Goal: Complete application form

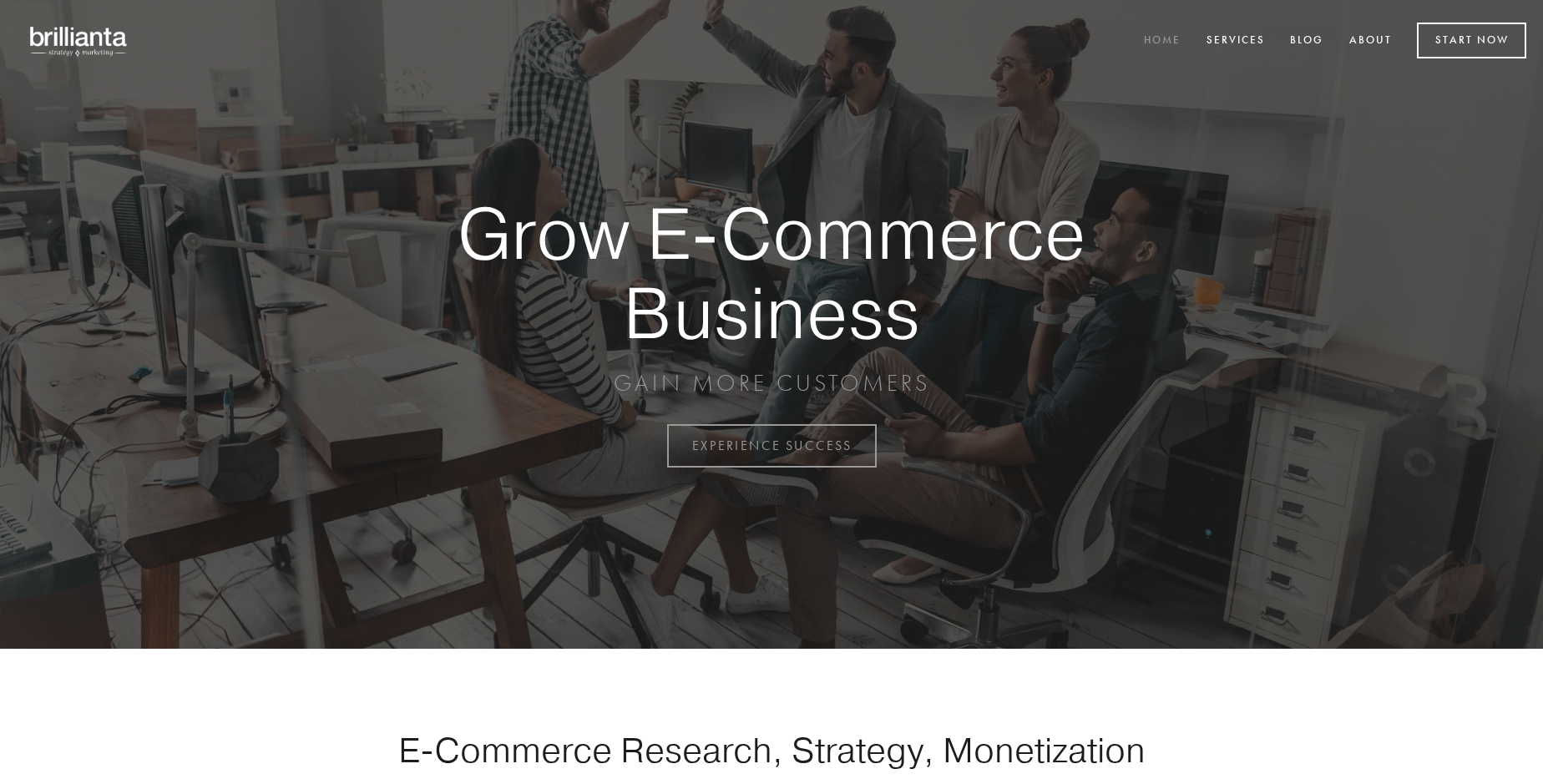
scroll to position [4374, 0]
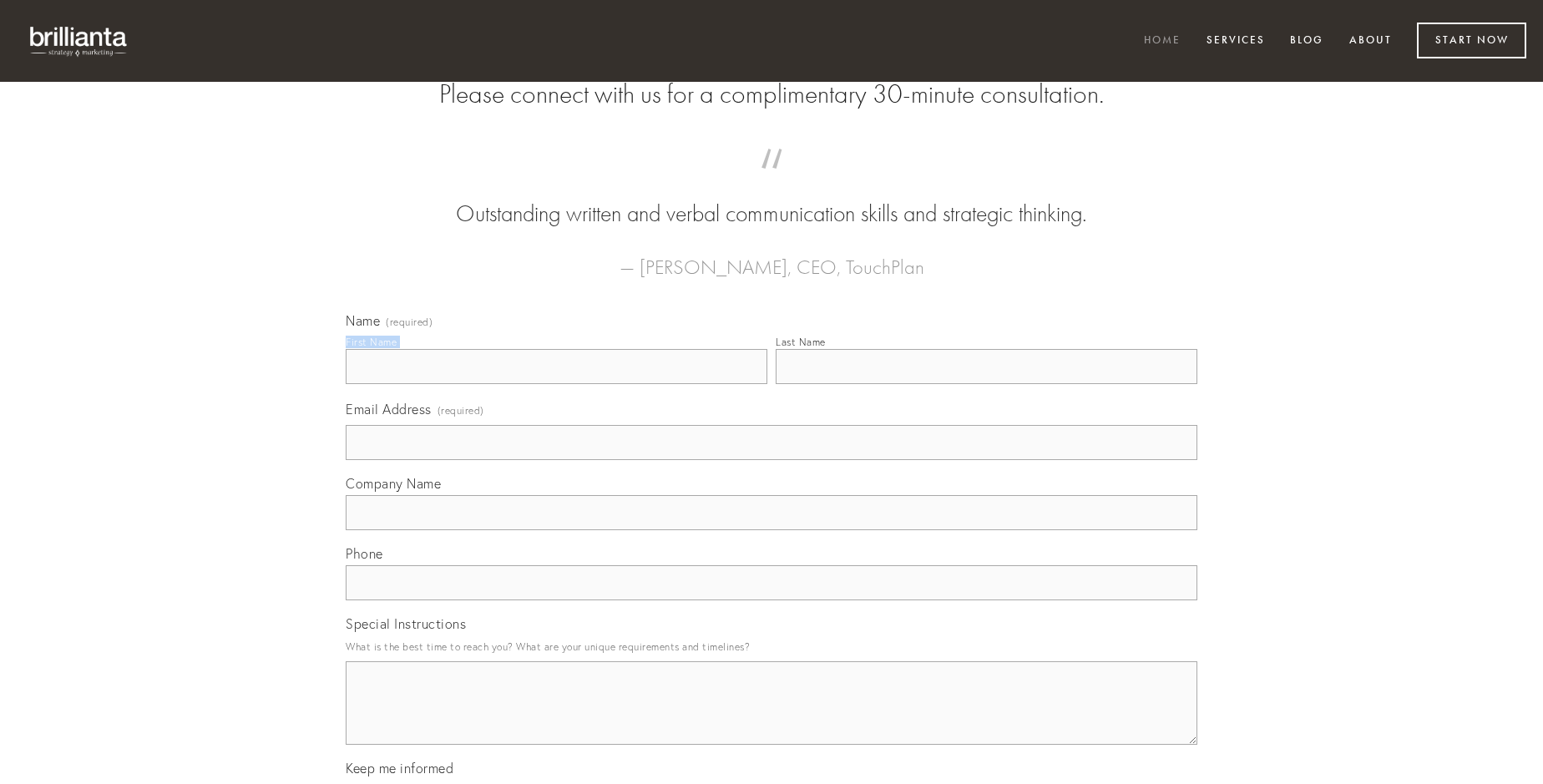
type input "[PERSON_NAME]"
click at [986, 384] on input "Last Name" at bounding box center [986, 366] width 422 height 36
type input "[PERSON_NAME]"
click at [771, 460] on input "Email Address (required)" at bounding box center [771, 442] width 852 height 36
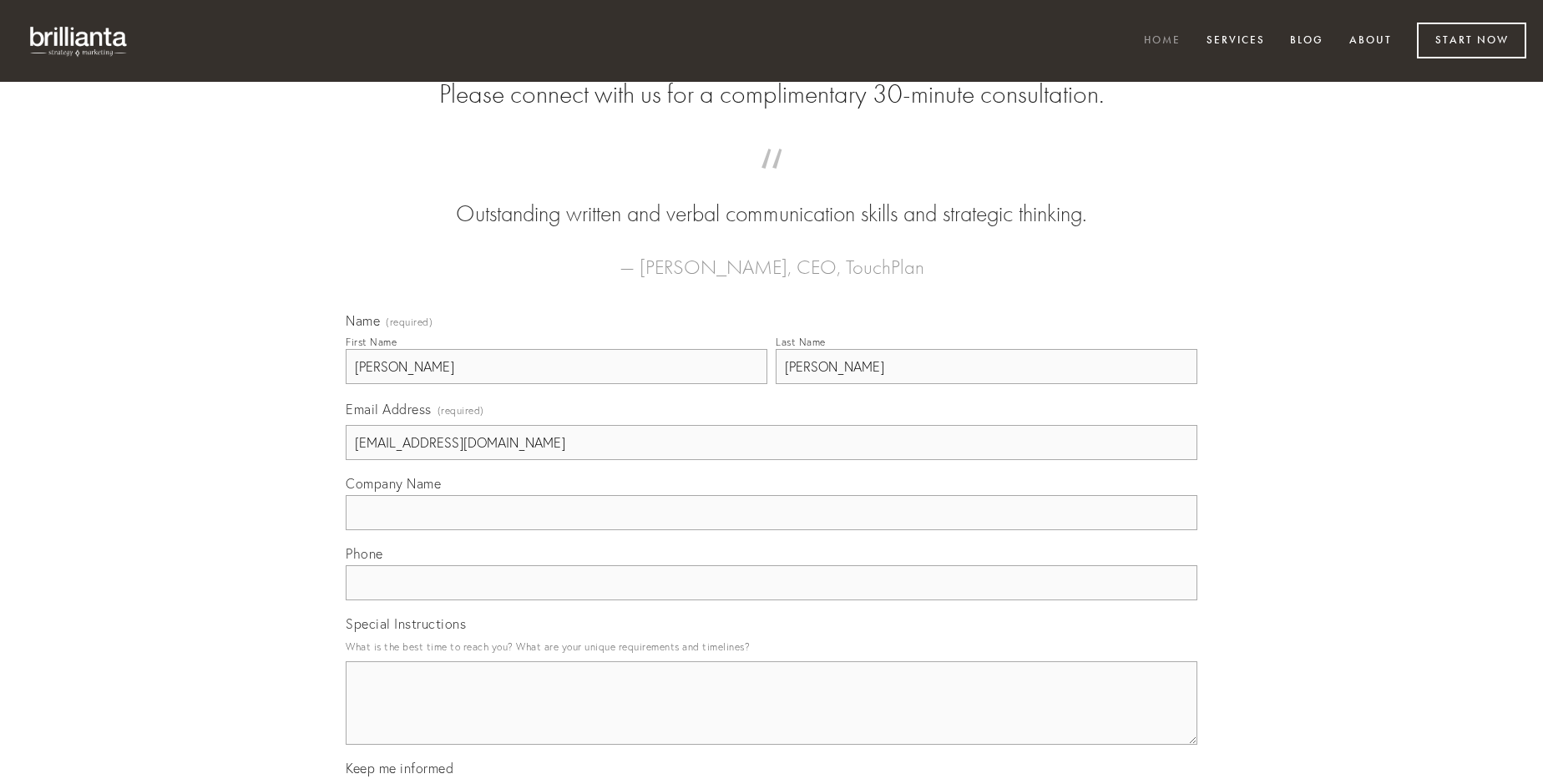
type input "[EMAIL_ADDRESS][DOMAIN_NAME]"
click at [771, 530] on input "Company Name" at bounding box center [771, 512] width 852 height 36
type input "audax"
click at [771, 600] on input "text" at bounding box center [771, 582] width 852 height 36
click at [771, 718] on textarea "Special Instructions" at bounding box center [771, 702] width 852 height 83
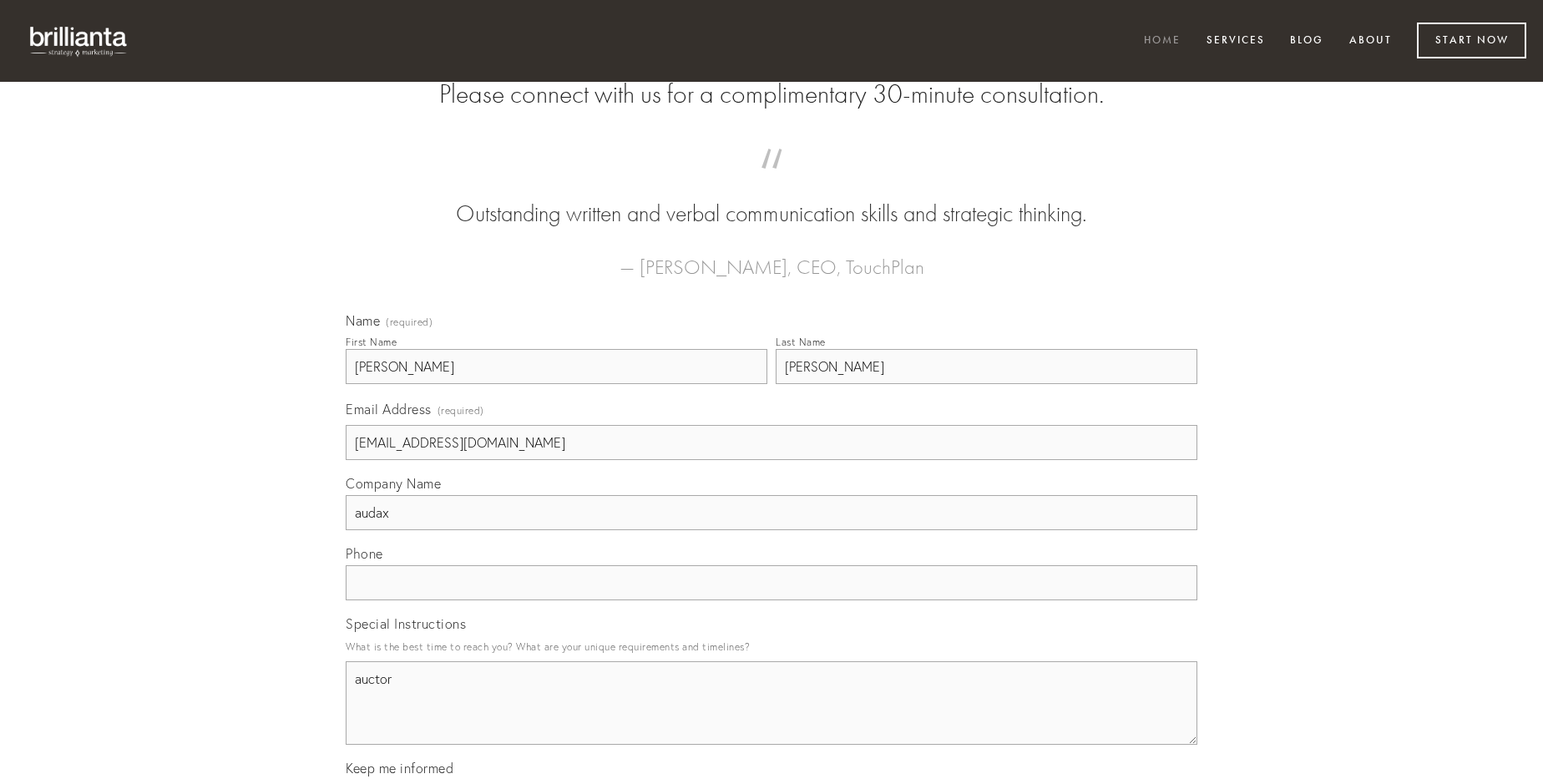
type textarea "auctor"
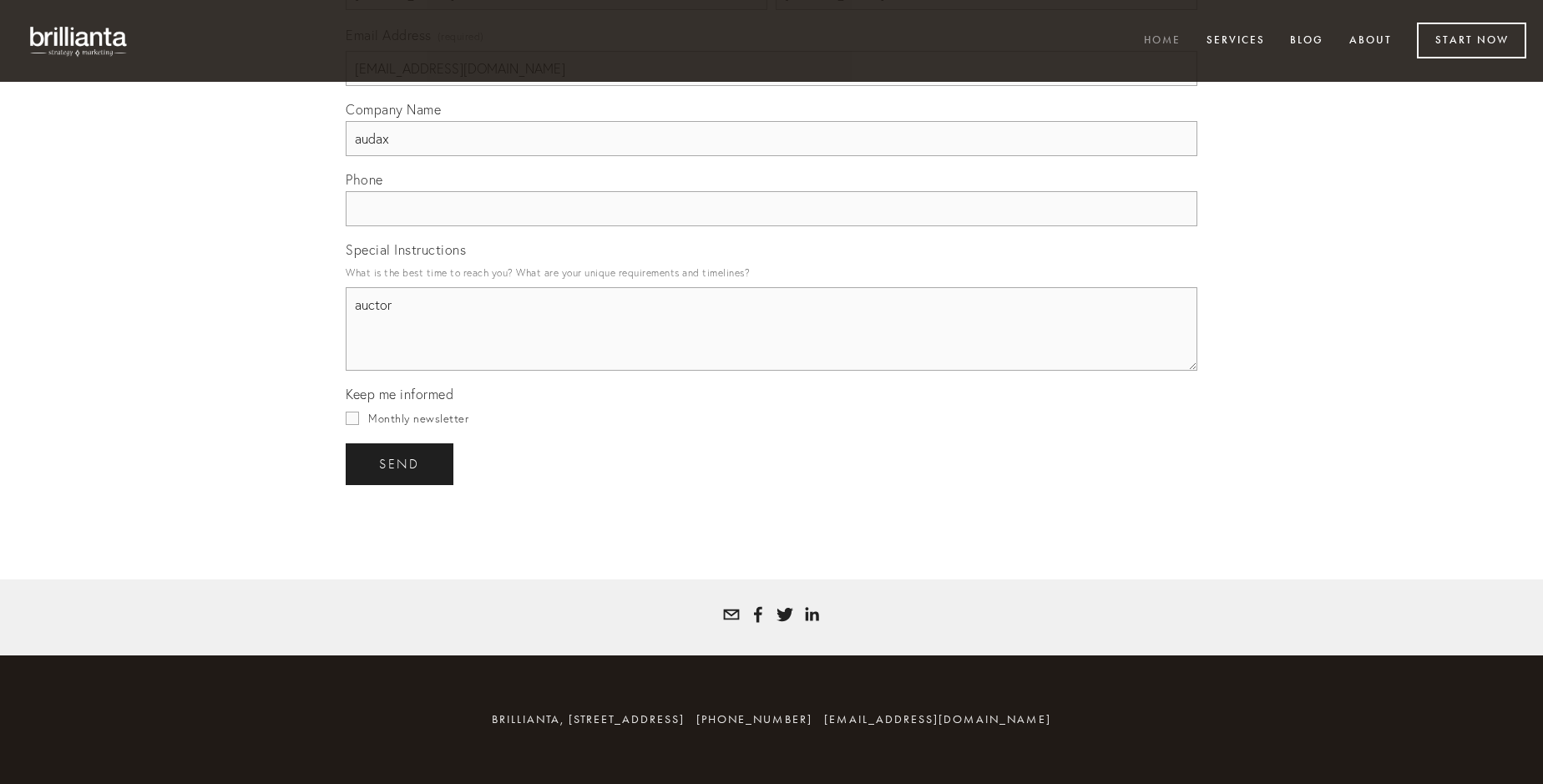
click at [400, 463] on span "send" at bounding box center [399, 464] width 41 height 15
